Goal: Task Accomplishment & Management: Manage account settings

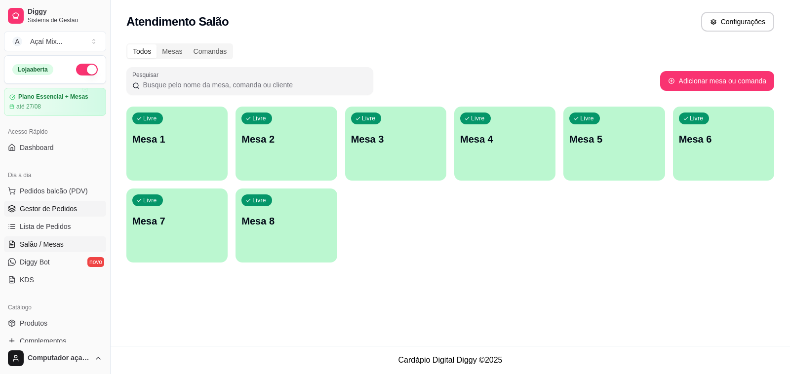
click at [63, 211] on span "Gestor de Pedidos" at bounding box center [48, 209] width 57 height 10
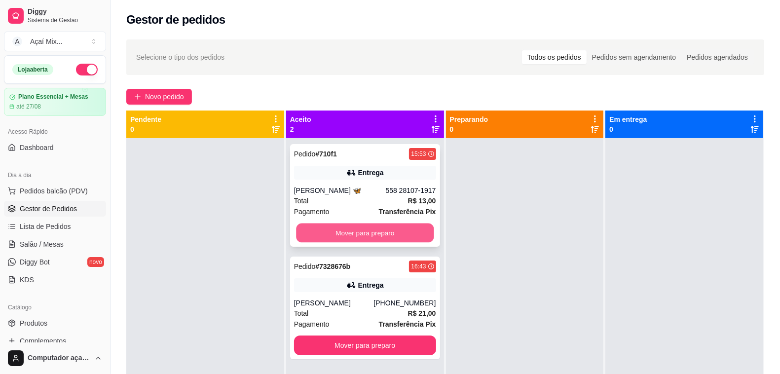
click at [379, 234] on button "Mover para preparo" at bounding box center [365, 233] width 138 height 19
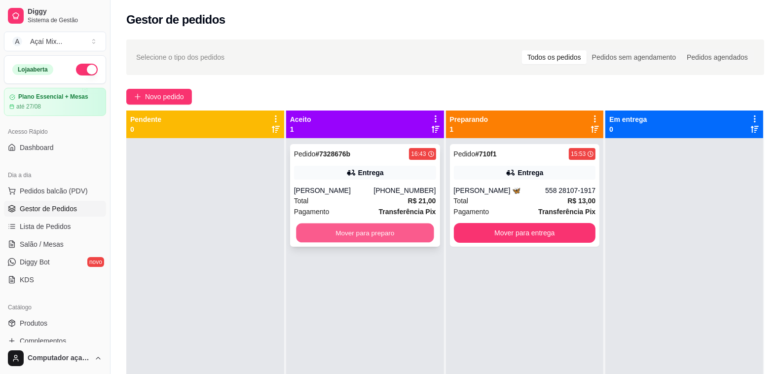
click at [420, 225] on button "Mover para preparo" at bounding box center [365, 233] width 138 height 19
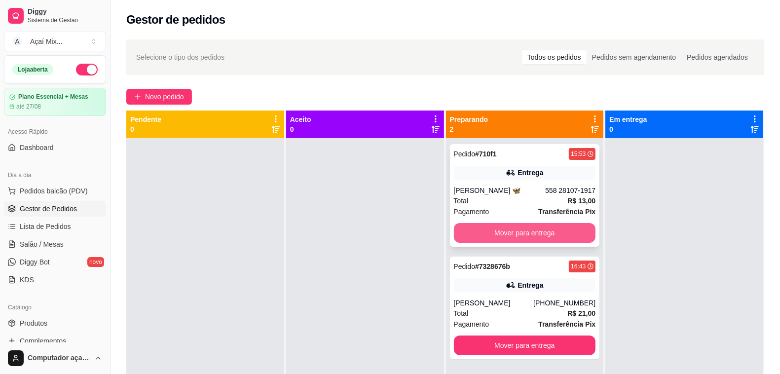
click at [487, 230] on button "Mover para entrega" at bounding box center [525, 233] width 142 height 20
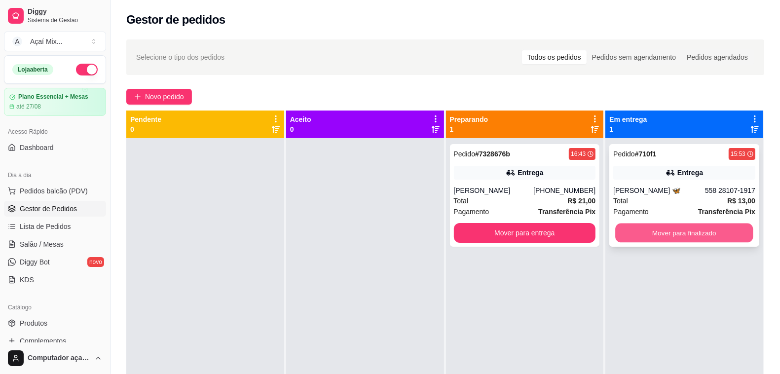
click at [632, 229] on button "Mover para finalizado" at bounding box center [685, 233] width 138 height 19
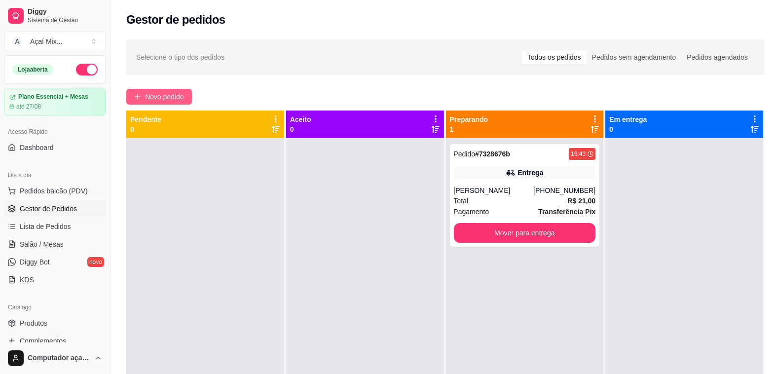
click at [135, 92] on button "Novo pedido" at bounding box center [159, 97] width 66 height 16
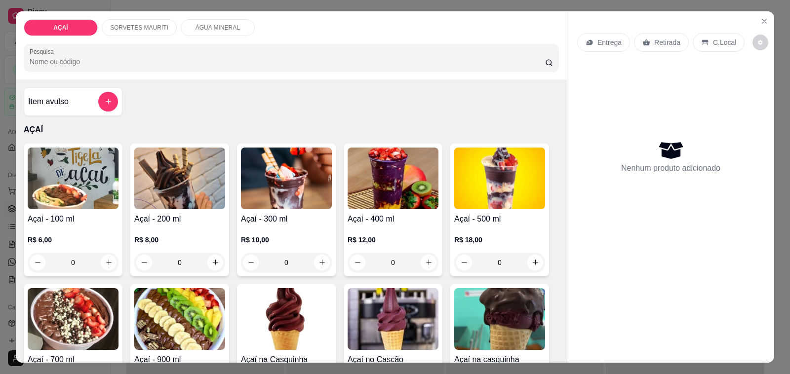
click at [423, 257] on div "0" at bounding box center [392, 263] width 91 height 20
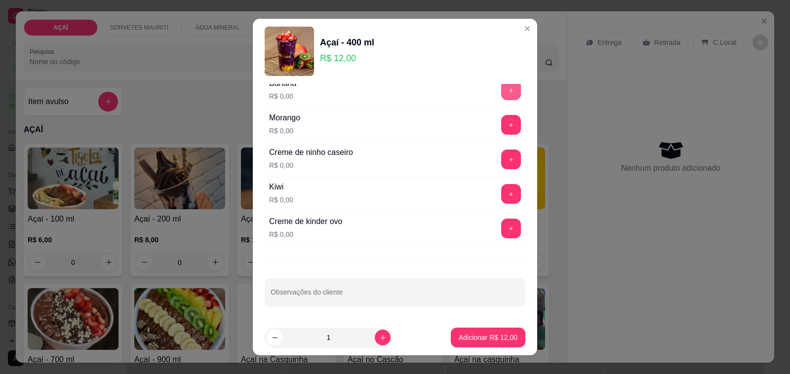
scroll to position [1300, 0]
click at [501, 158] on button "+" at bounding box center [510, 159] width 19 height 19
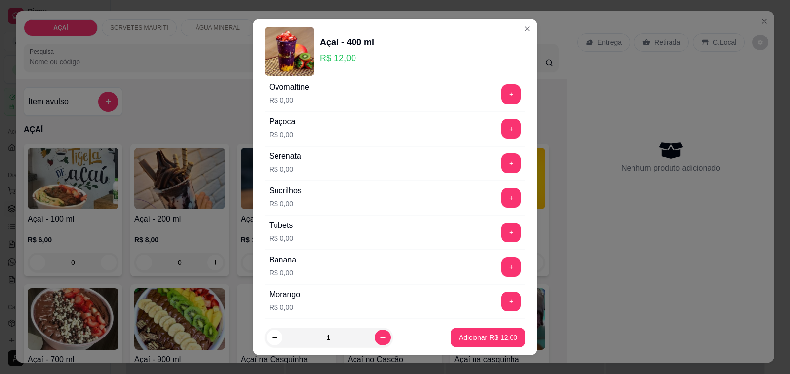
scroll to position [1053, 0]
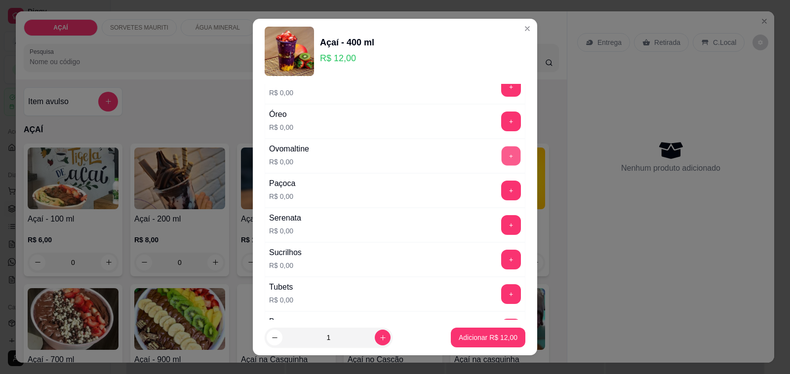
click at [501, 162] on button "+" at bounding box center [510, 156] width 19 height 19
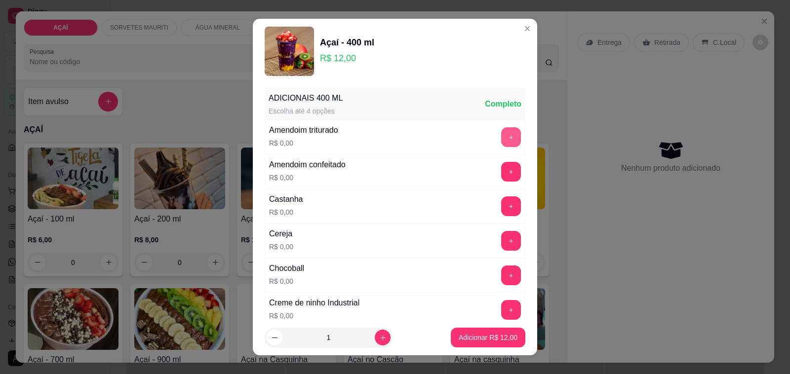
scroll to position [0, 0]
click at [501, 208] on button "+" at bounding box center [511, 207] width 20 height 20
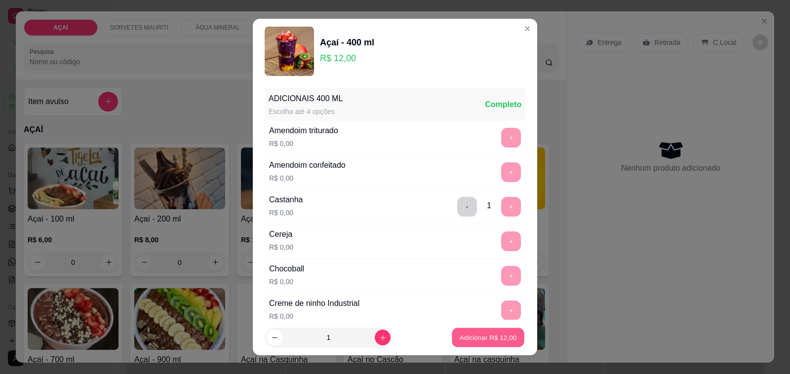
click at [462, 342] on p "Adicionar R$ 12,00" at bounding box center [488, 337] width 57 height 9
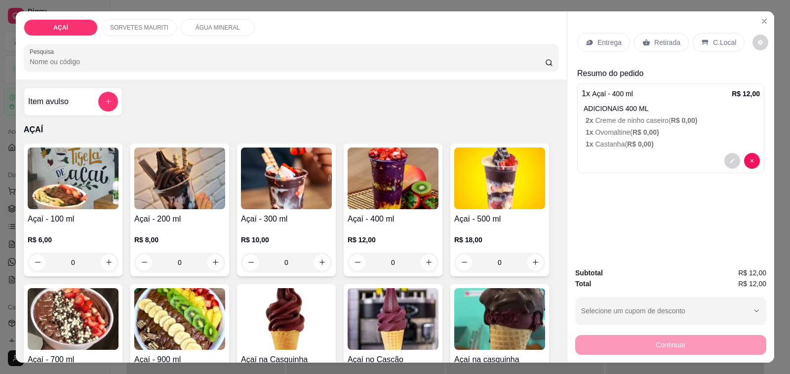
click at [627, 337] on div "Continuar" at bounding box center [670, 344] width 191 height 22
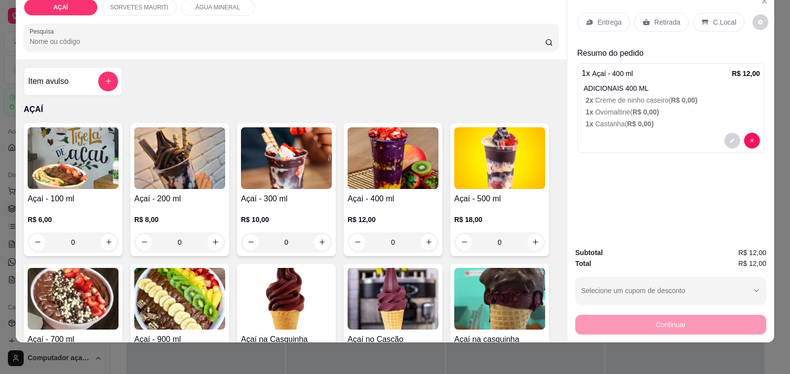
click at [600, 17] on p "Entrega" at bounding box center [609, 22] width 24 height 10
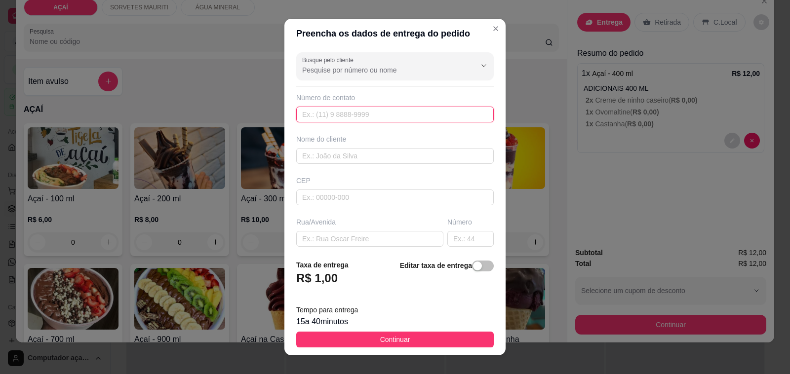
click at [437, 112] on input "text" at bounding box center [394, 115] width 197 height 16
click at [420, 150] on input "text" at bounding box center [394, 156] width 197 height 16
type input "andreia"
click at [396, 147] on div "Nome do cliente [PERSON_NAME]" at bounding box center [394, 149] width 201 height 30
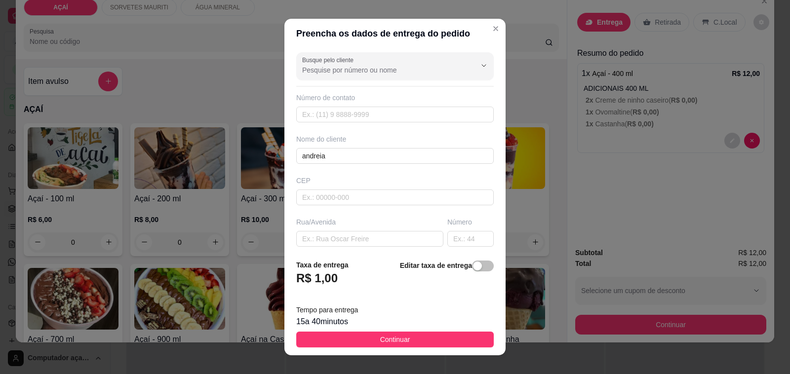
click at [388, 104] on div "Número de contato" at bounding box center [394, 108] width 197 height 30
drag, startPoint x: 435, startPoint y: 42, endPoint x: 429, endPoint y: 70, distance: 27.8
click at [433, 51] on section "Preencha os dados de entrega do pedido Busque pelo cliente Número de contato No…" at bounding box center [394, 187] width 221 height 337
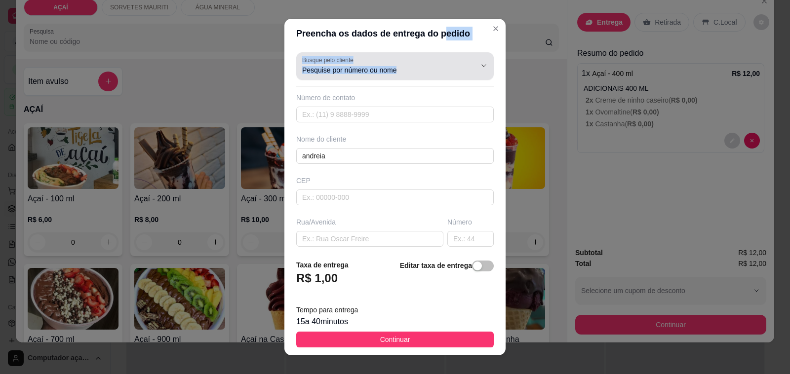
click at [429, 70] on input "Busque pelo cliente" at bounding box center [381, 70] width 158 height 10
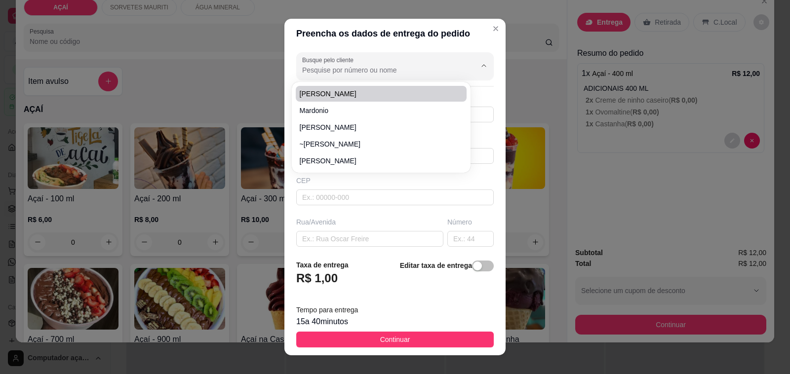
click at [313, 74] on input "Busque pelo cliente" at bounding box center [381, 70] width 158 height 10
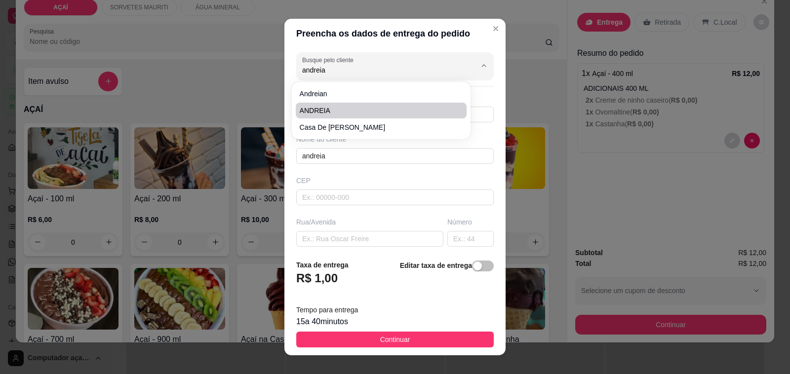
click at [314, 110] on span "ANDREIA" at bounding box center [377, 111] width 154 height 10
type input "ANDREIA"
type input "8298888888"
type input "ANDREIA"
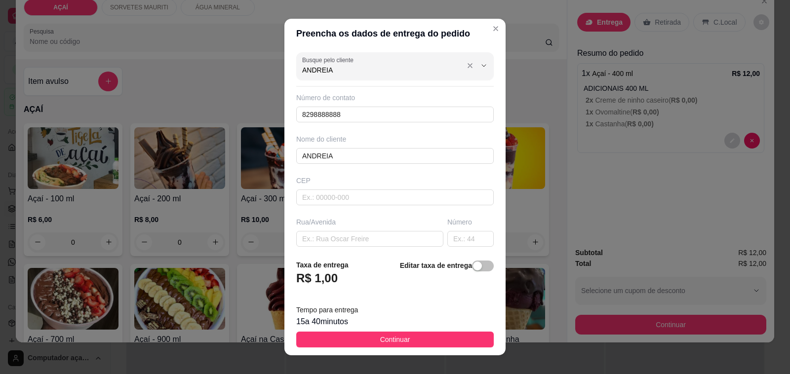
click at [348, 73] on input "ANDREIA" at bounding box center [381, 70] width 158 height 10
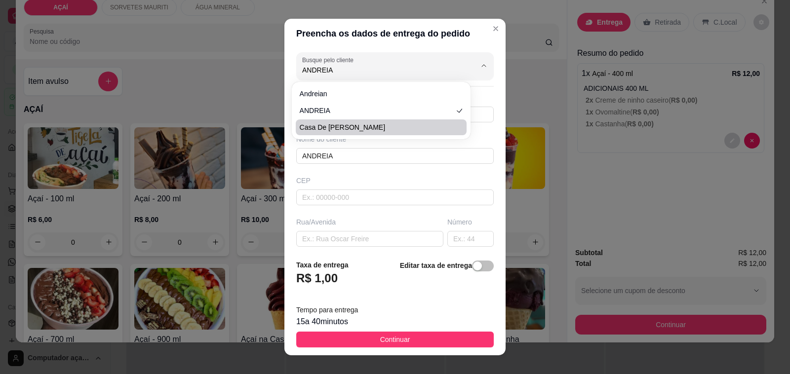
click at [341, 128] on span "casa de [PERSON_NAME]" at bounding box center [377, 127] width 154 height 10
type input "casa de [PERSON_NAME]"
type input "8287393401"
type input "casa de [PERSON_NAME]"
type input "5752000000000"
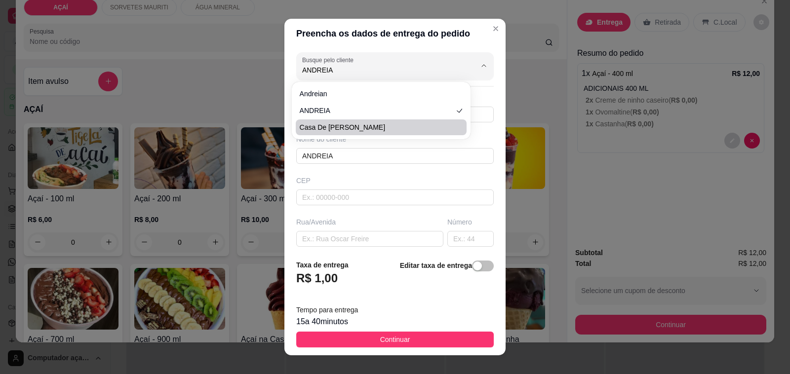
type input "rua de caneca"
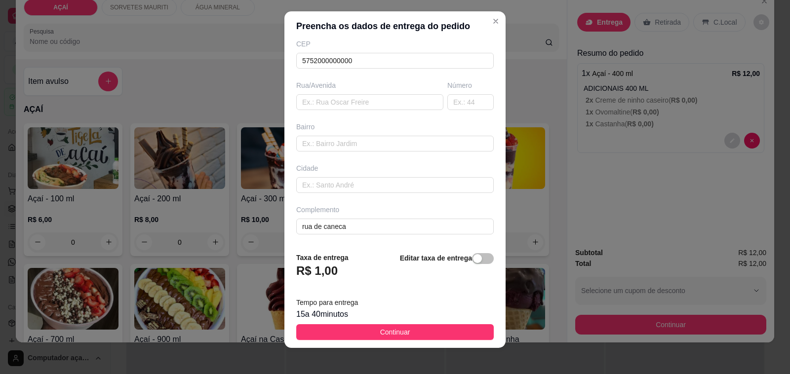
scroll to position [13, 0]
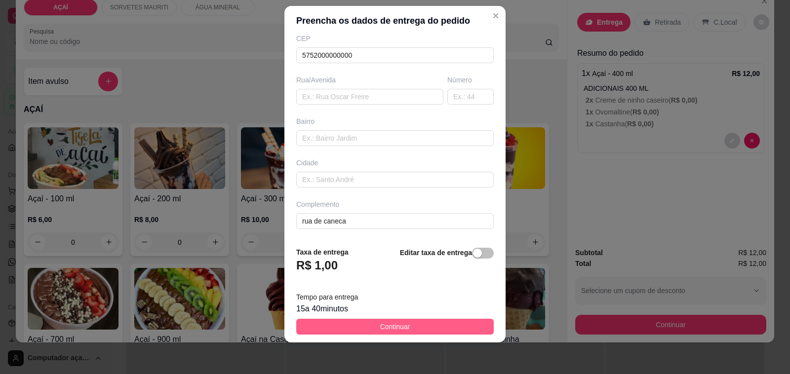
click at [424, 319] on button "Continuar" at bounding box center [394, 327] width 197 height 16
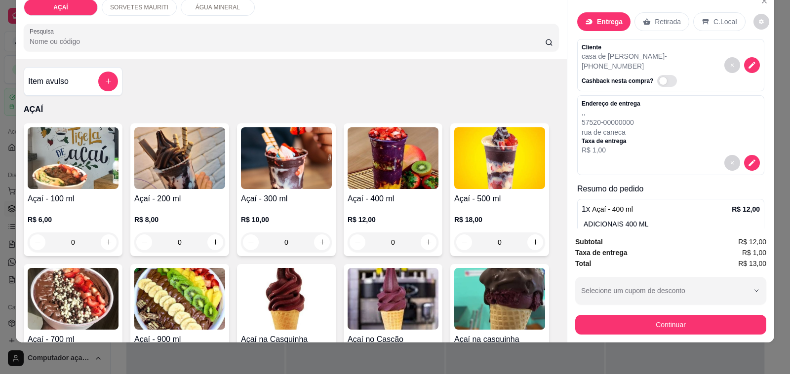
scroll to position [0, 0]
click at [744, 155] on button "decrease-product-quantity" at bounding box center [751, 162] width 15 height 15
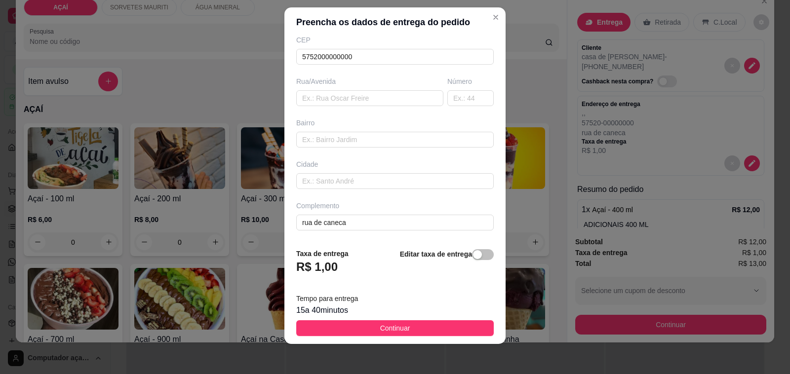
scroll to position [13, 0]
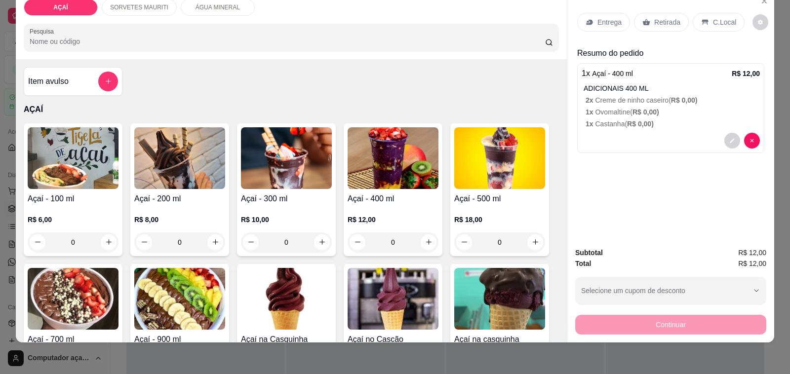
click at [595, 13] on div "Entrega" at bounding box center [603, 22] width 53 height 19
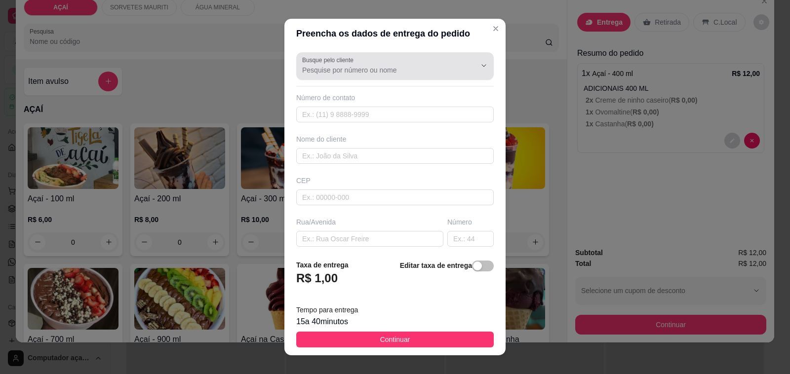
click at [406, 77] on div "Busque pelo cliente" at bounding box center [394, 66] width 197 height 28
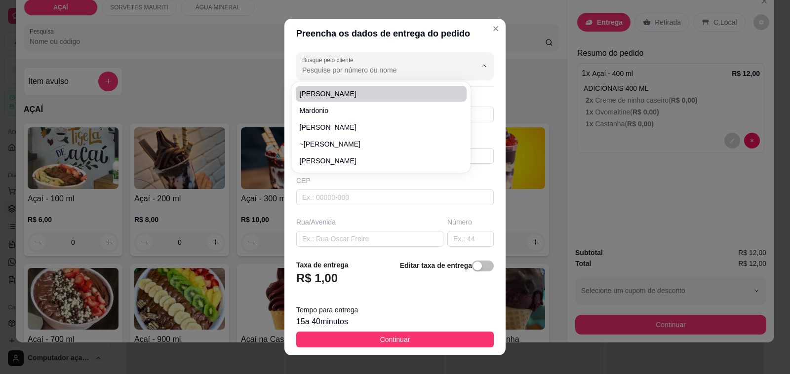
click at [369, 72] on input "Busque pelo cliente" at bounding box center [381, 70] width 158 height 10
click at [336, 95] on span "casa de [PERSON_NAME]" at bounding box center [377, 94] width 154 height 10
type input "casa de [PERSON_NAME]"
type input "8287393401"
type input "casa de [PERSON_NAME]"
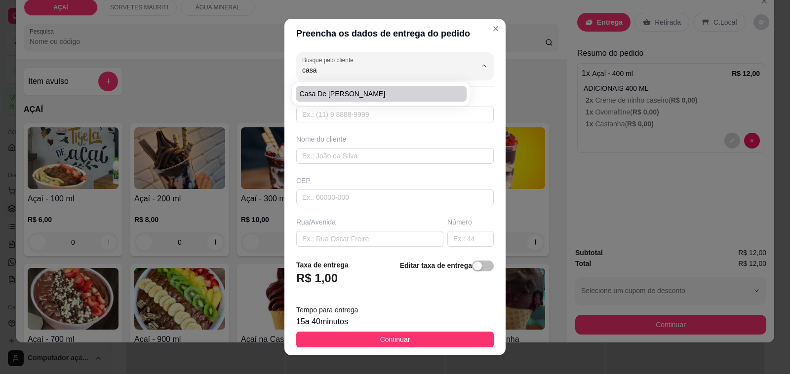
type input "5752000000000"
type input "rua de caneca"
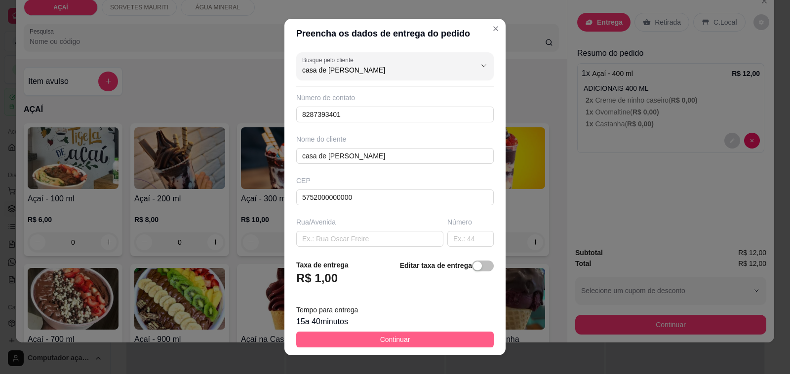
type input "casa de [PERSON_NAME]"
click at [391, 341] on span "Continuar" at bounding box center [395, 339] width 30 height 11
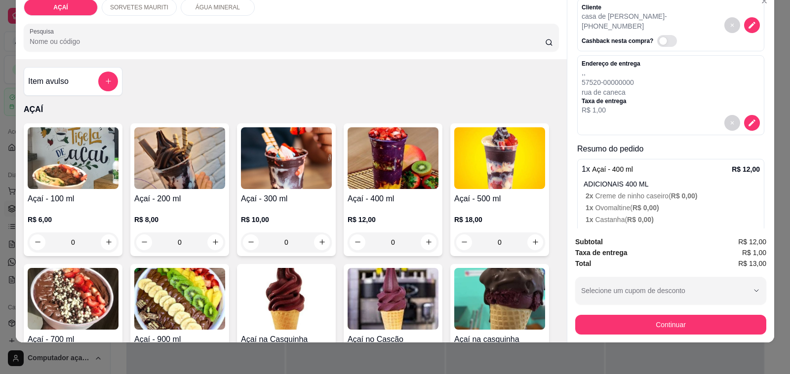
scroll to position [65, 0]
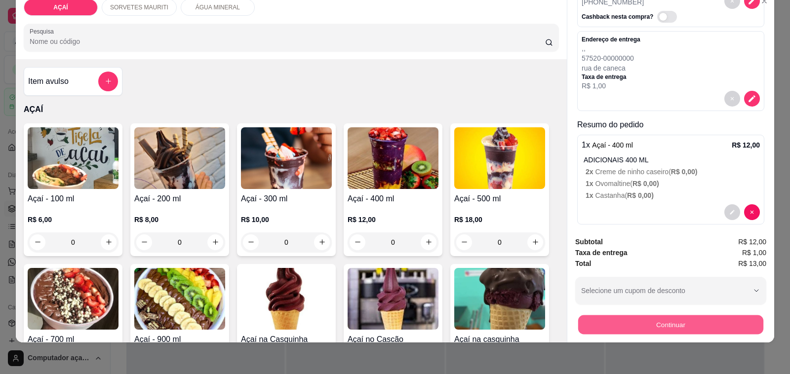
click at [672, 316] on button "Continuar" at bounding box center [670, 324] width 185 height 19
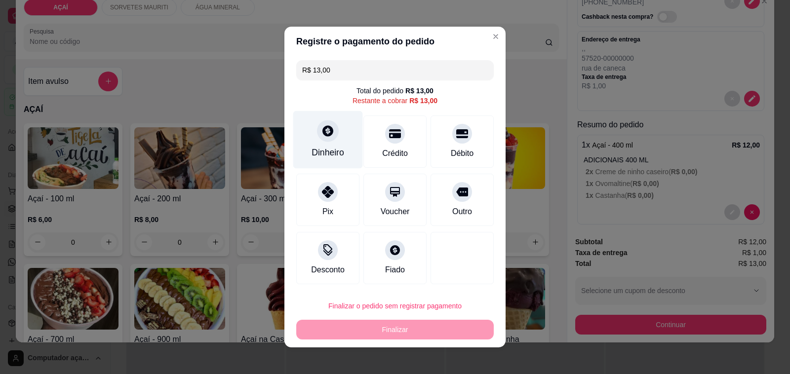
click at [307, 141] on div "Dinheiro" at bounding box center [328, 140] width 70 height 58
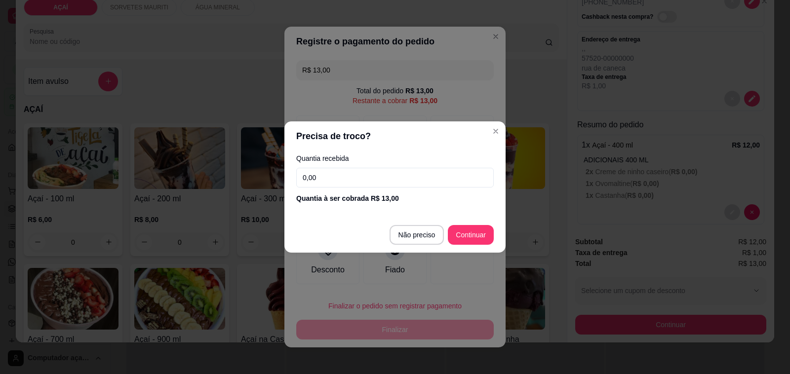
drag, startPoint x: 346, startPoint y: 168, endPoint x: 349, endPoint y: 181, distance: 12.8
click at [349, 181] on input "0,00" at bounding box center [394, 178] width 197 height 20
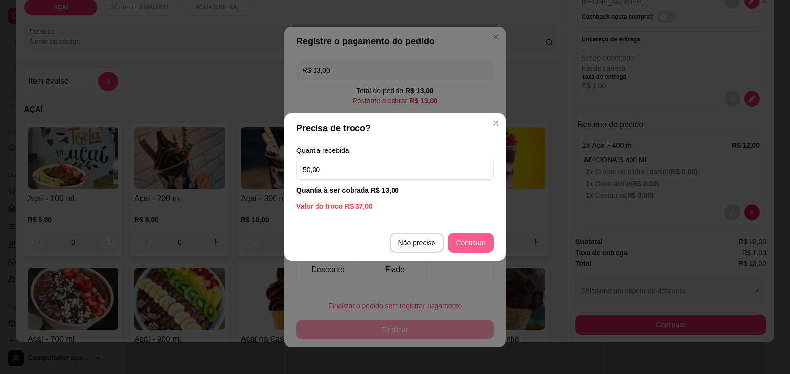
type input "50,00"
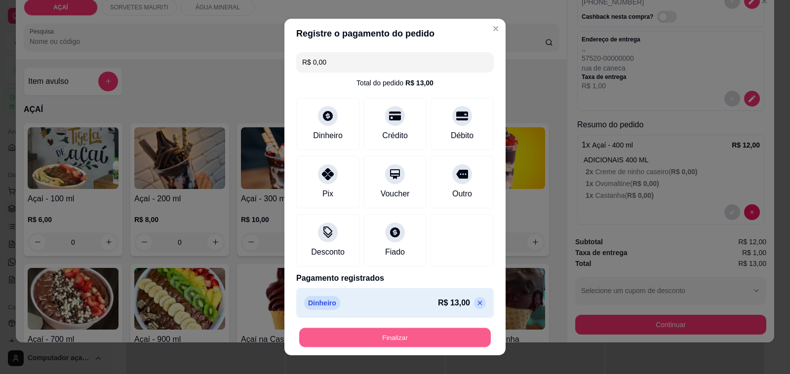
click at [435, 334] on button "Finalizar" at bounding box center [395, 337] width 192 height 19
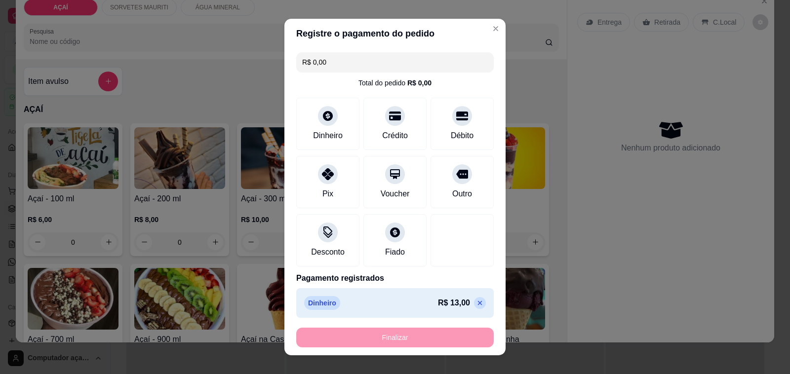
type input "-R$ 13,00"
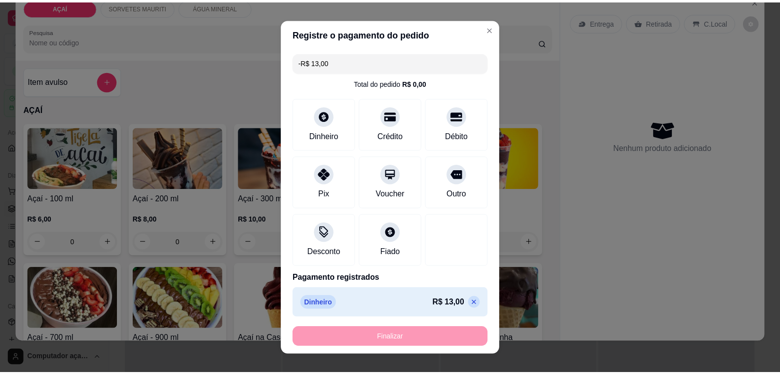
scroll to position [0, 0]
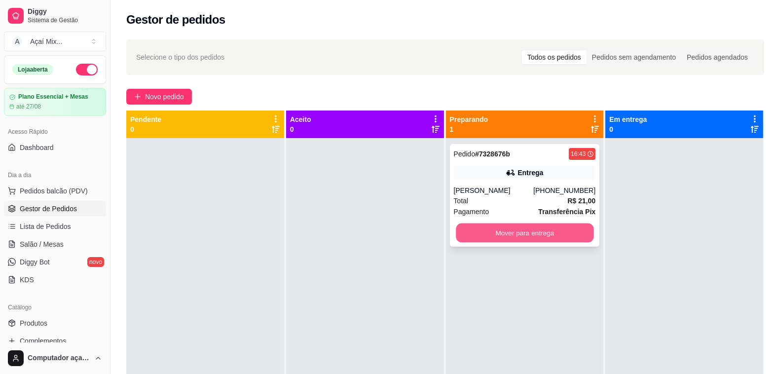
click at [490, 224] on button "Mover para entrega" at bounding box center [525, 233] width 138 height 19
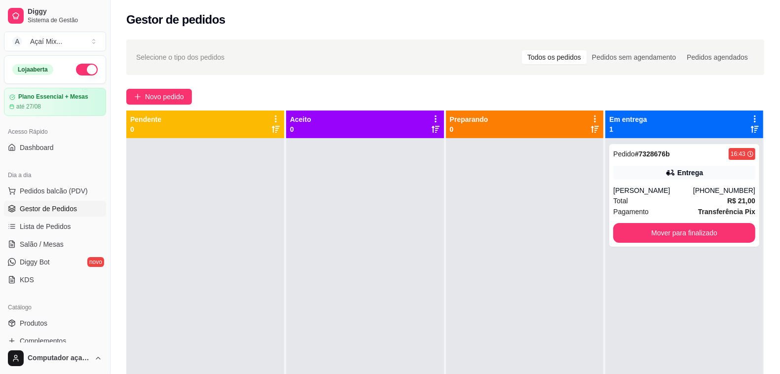
click at [55, 181] on div "Dia a dia" at bounding box center [55, 175] width 102 height 16
drag, startPoint x: 55, startPoint y: 183, endPoint x: 57, endPoint y: 189, distance: 6.7
click at [57, 189] on div "Dia a dia Pedidos balcão (PDV) Gestor de Pedidos Lista de Pedidos Salão / Mesas…" at bounding box center [55, 227] width 110 height 128
click at [57, 189] on span "Pedidos balcão (PDV)" at bounding box center [54, 191] width 68 height 10
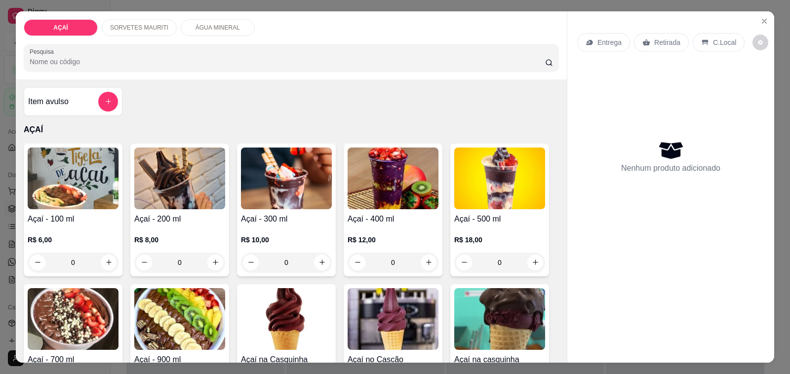
click at [67, 189] on img at bounding box center [73, 179] width 91 height 62
click at [756, 13] on button "Close" at bounding box center [764, 21] width 16 height 16
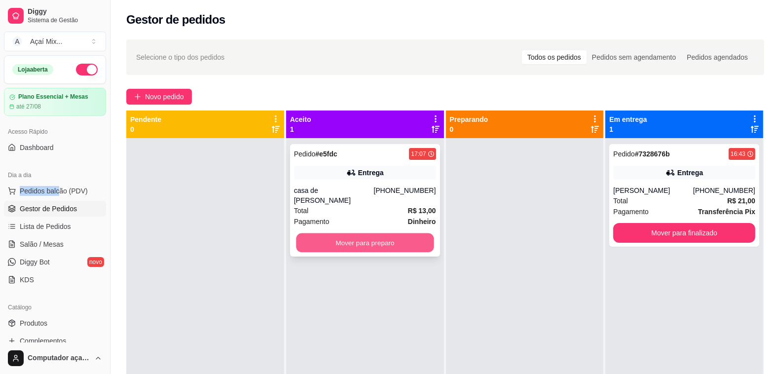
click at [381, 238] on button "Mover para preparo" at bounding box center [365, 242] width 138 height 19
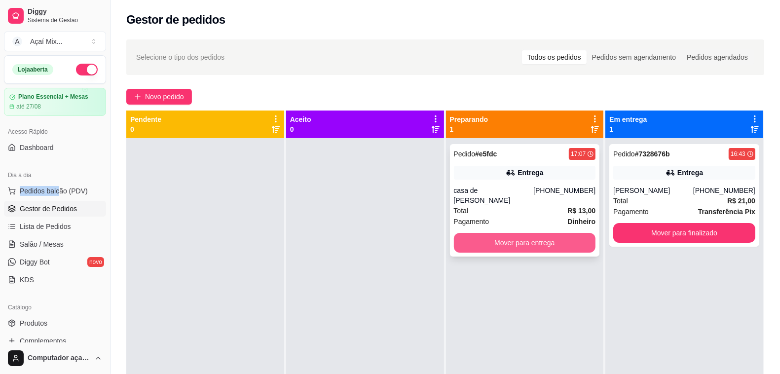
click at [543, 237] on button "Mover para entrega" at bounding box center [525, 243] width 142 height 20
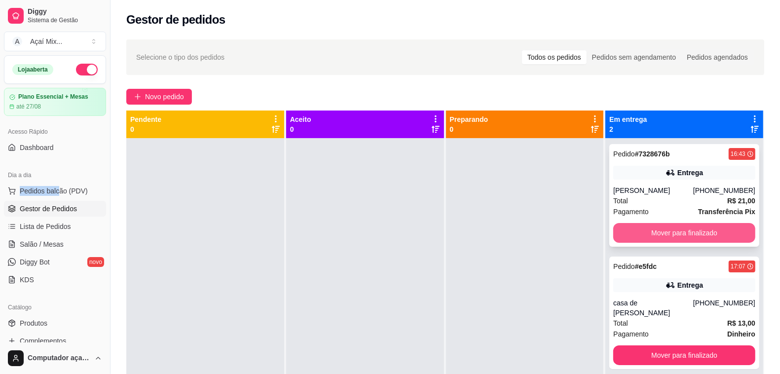
click at [687, 230] on button "Mover para finalizado" at bounding box center [685, 233] width 142 height 20
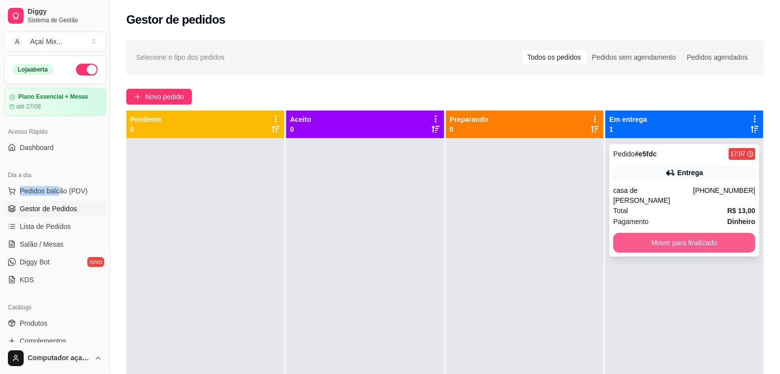
click at [689, 233] on button "Mover para finalizado" at bounding box center [685, 243] width 142 height 20
